Goal: Connect with others: Connect with others

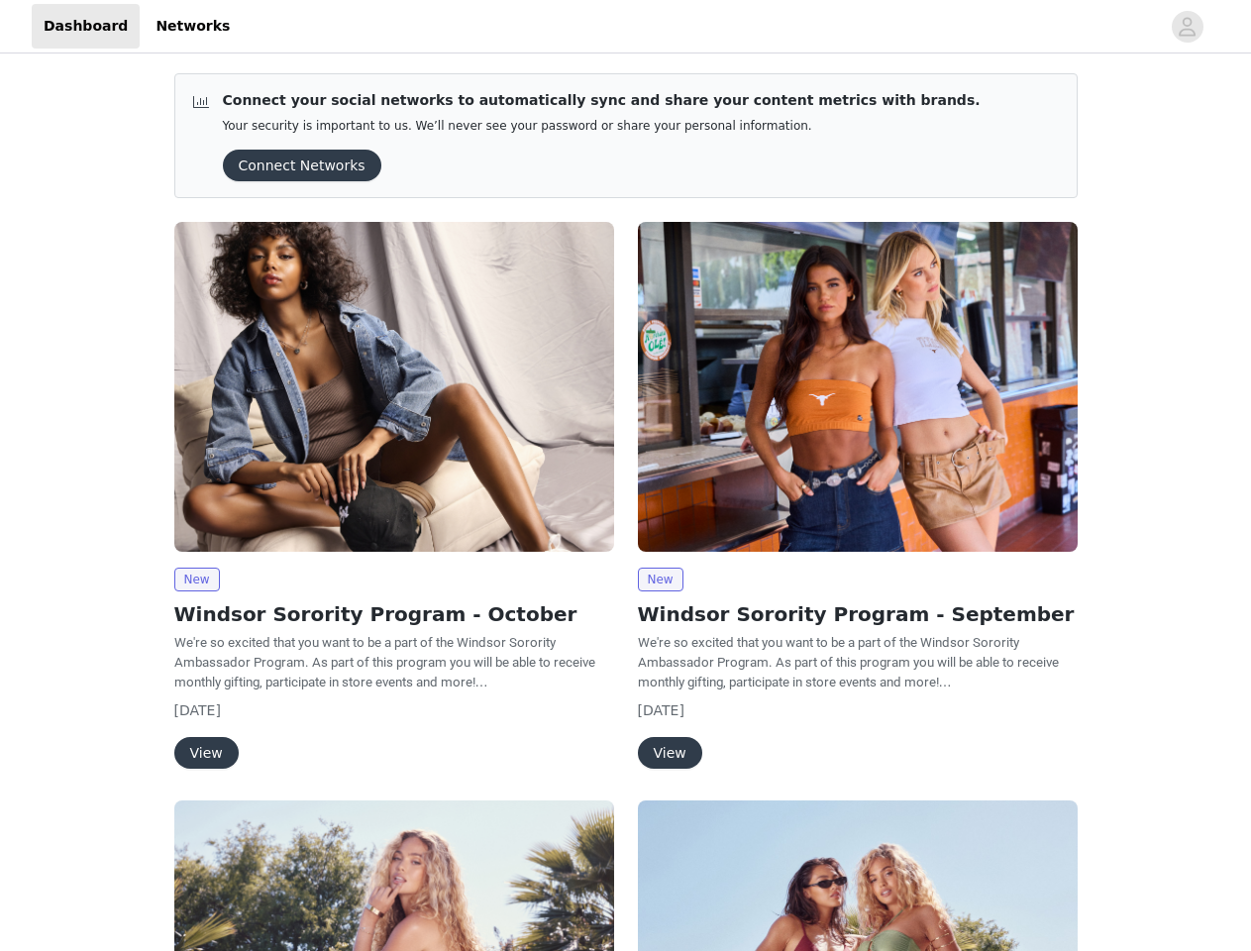
click at [626, 476] on div "New Windsor Sorority Program - September We're so excited that you want to be a…" at bounding box center [858, 499] width 464 height 579
click at [625, 27] on div at bounding box center [701, 26] width 918 height 45
click at [1188, 27] on icon "avatar" at bounding box center [1187, 27] width 19 height 32
click at [196, 580] on body "Dashboard Networks Connect your social networks to automatically sync and share…" at bounding box center [625, 475] width 1251 height 951
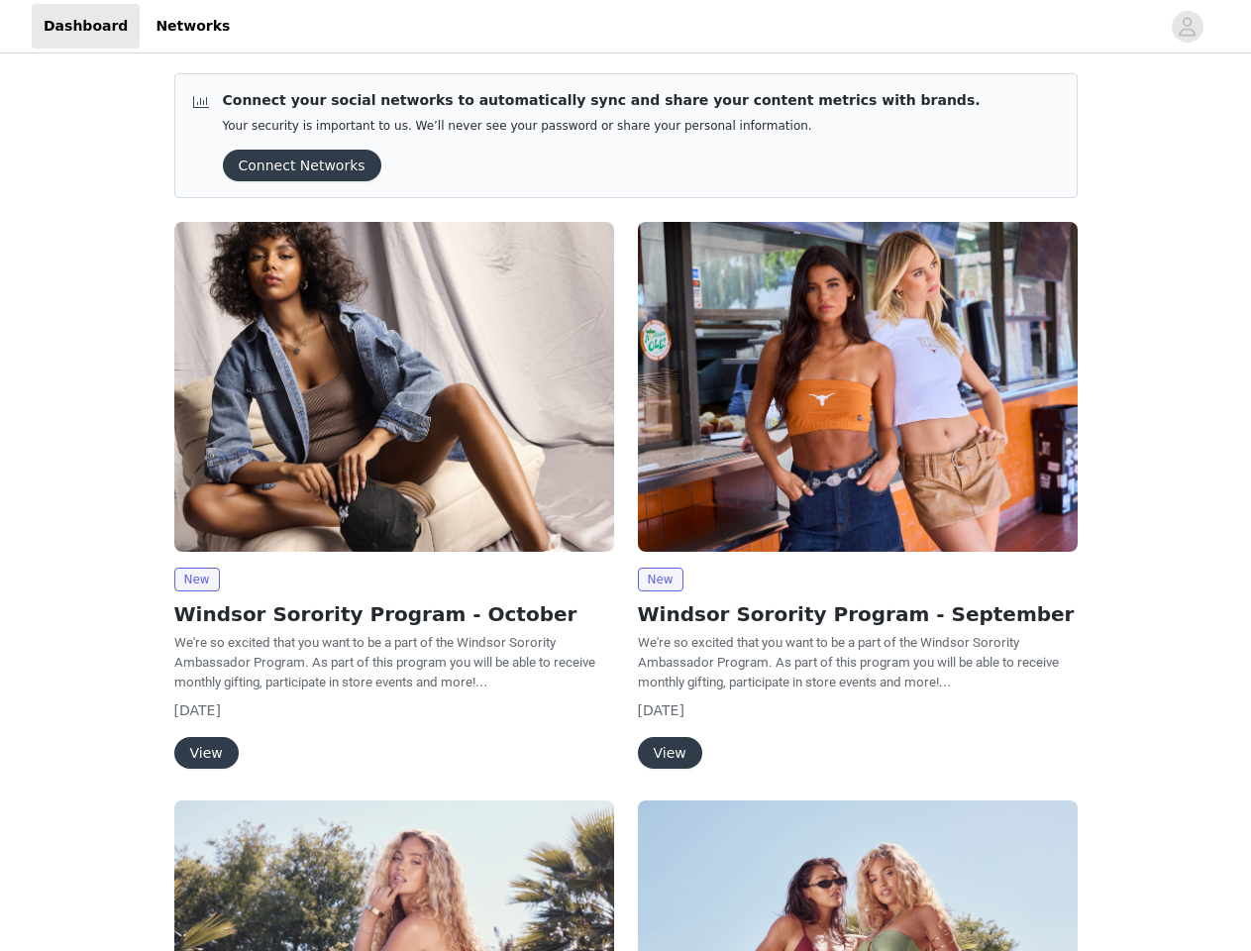
click at [205, 753] on body "Dashboard Networks Connect your social networks to automatically sync and share…" at bounding box center [625, 475] width 1251 height 951
click at [660, 580] on body "Dashboard Networks Connect your social networks to automatically sync and share…" at bounding box center [625, 475] width 1251 height 951
click at [669, 753] on body "Dashboard Networks Connect your social networks to automatically sync and share…" at bounding box center [625, 475] width 1251 height 951
